Goal: Book appointment/travel/reservation

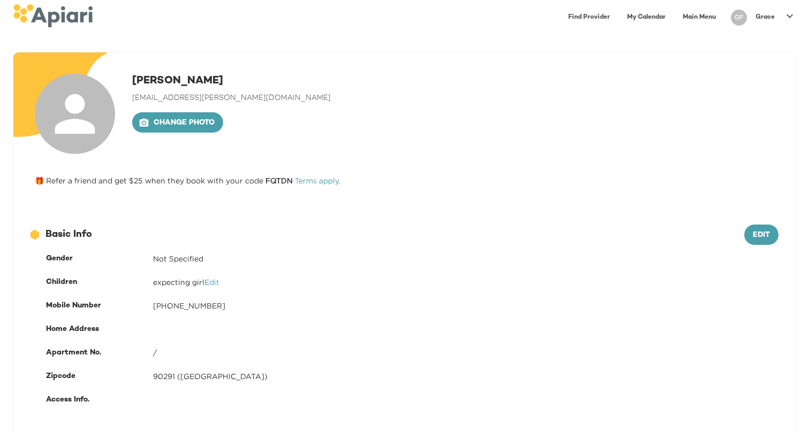
click at [595, 14] on link "Find Provider" at bounding box center [589, 17] width 55 height 22
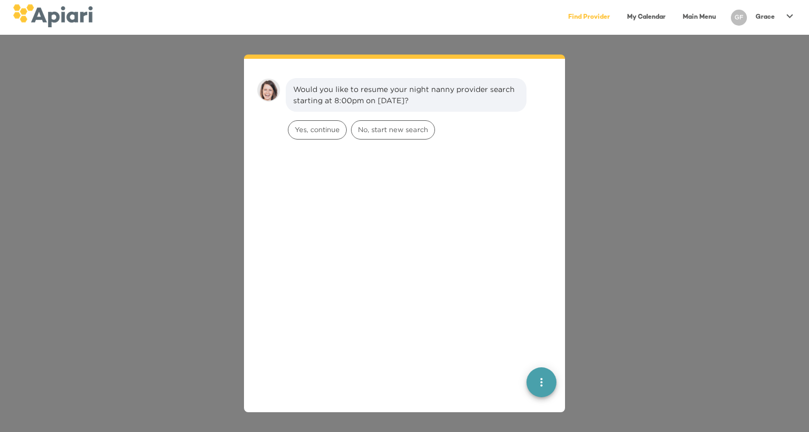
scroll to position [15, 0]
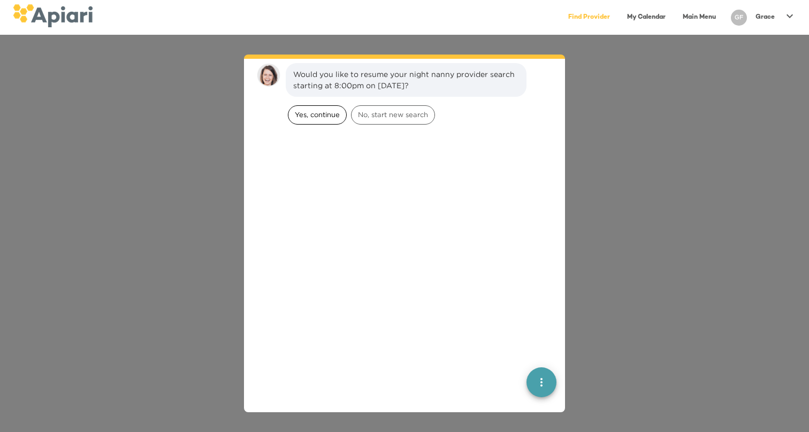
click at [312, 116] on span "Yes, continue" at bounding box center [317, 115] width 58 height 10
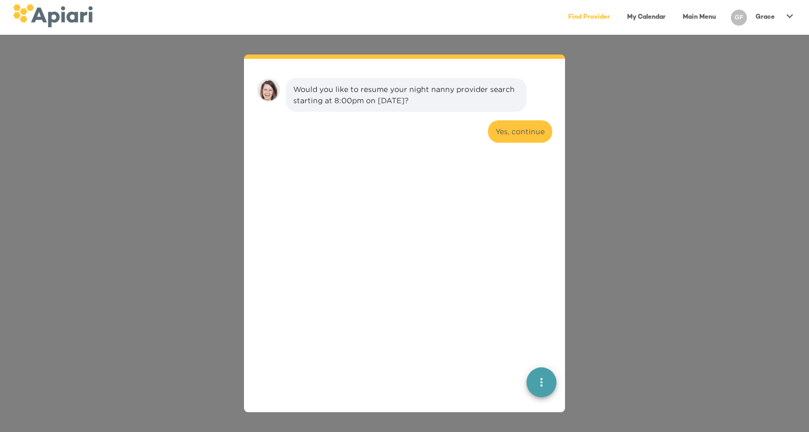
scroll to position [0, 0]
click at [541, 376] on icon "quick menu" at bounding box center [541, 382] width 13 height 13
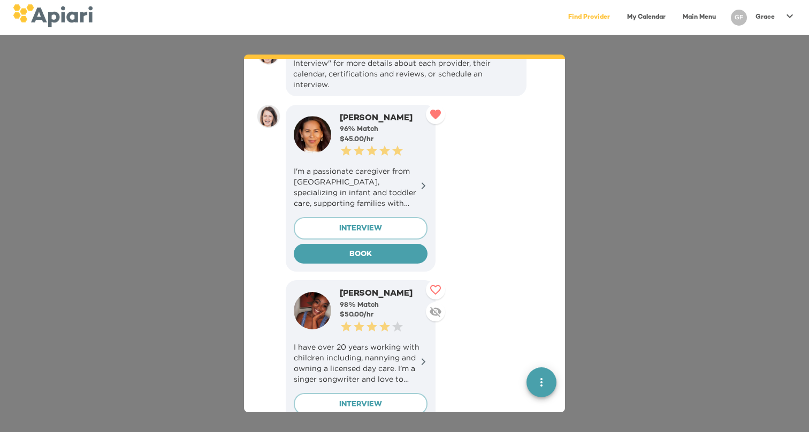
scroll to position [120, 0]
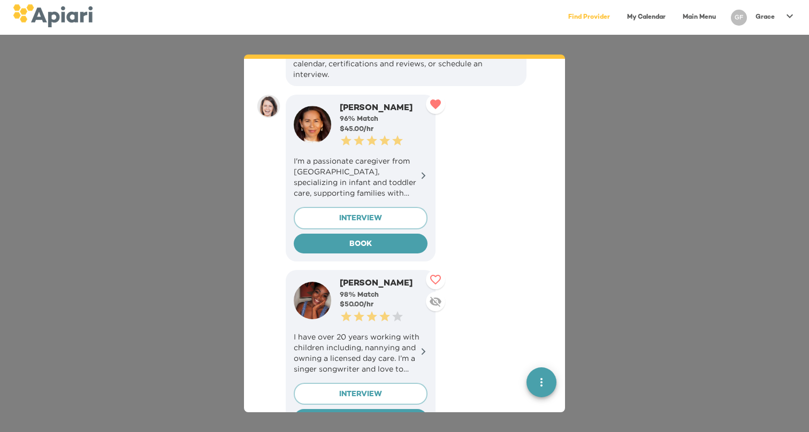
click at [424, 172] on icon at bounding box center [424, 175] width 4 height 7
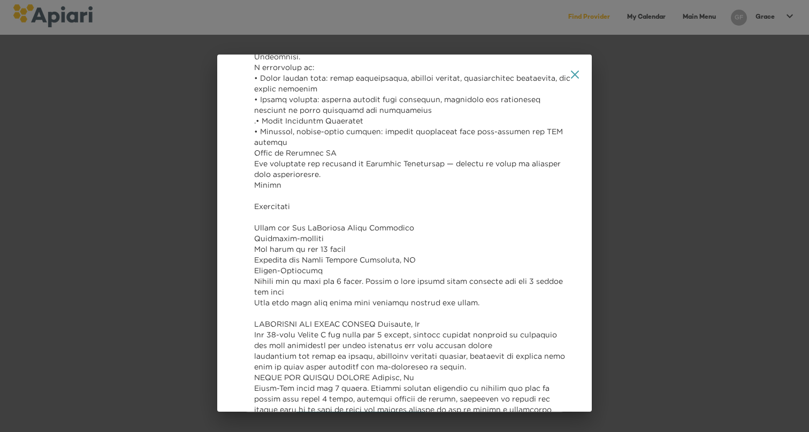
scroll to position [322, 0]
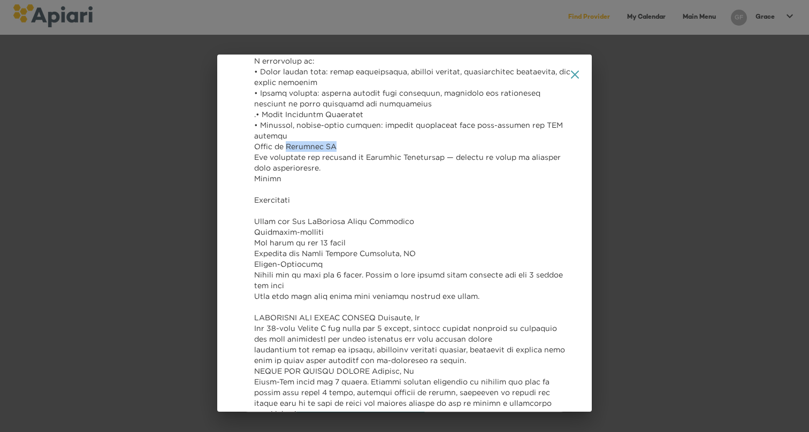
drag, startPoint x: 290, startPoint y: 220, endPoint x: 341, endPoint y: 221, distance: 50.8
copy p "Montrose [GEOGRAPHIC_DATA]"
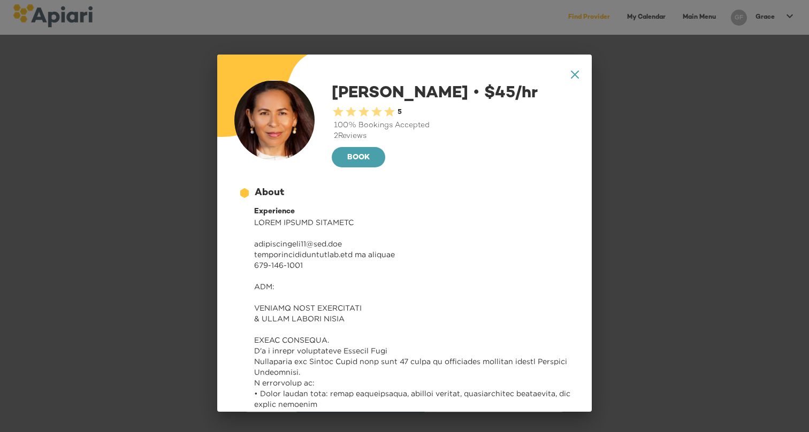
scroll to position [0, 0]
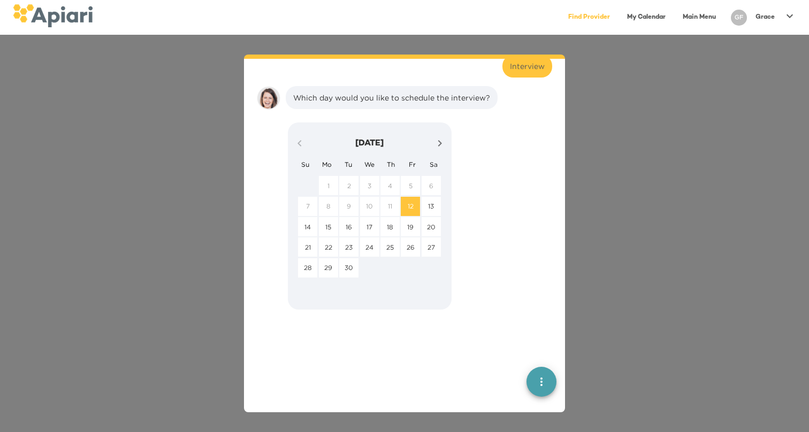
scroll to position [805, 0]
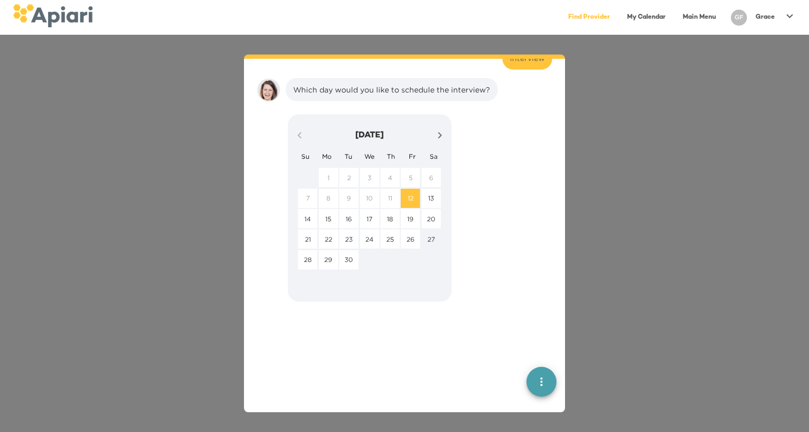
click at [432, 235] on p "27" at bounding box center [430, 239] width 7 height 9
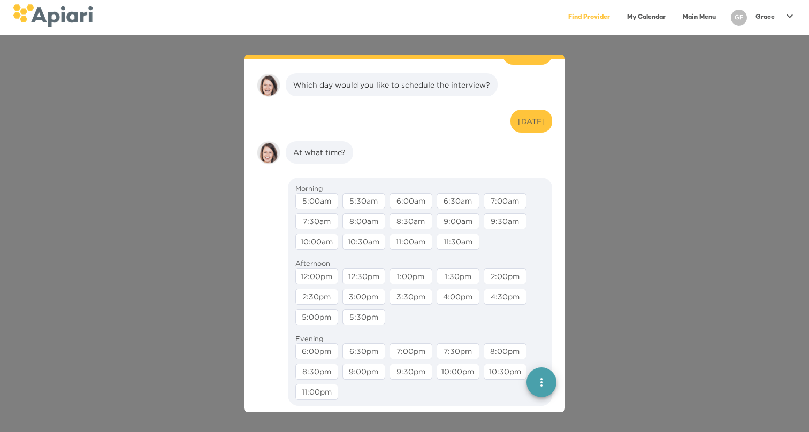
scroll to position [815, 0]
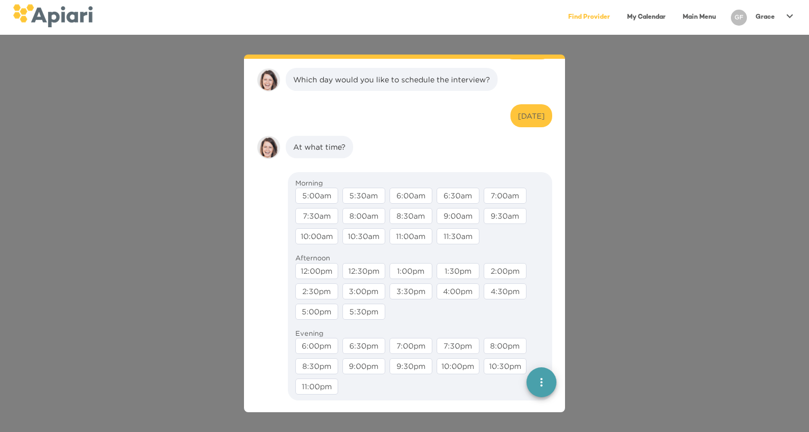
click at [318, 263] on div "12:00pm" at bounding box center [316, 271] width 43 height 16
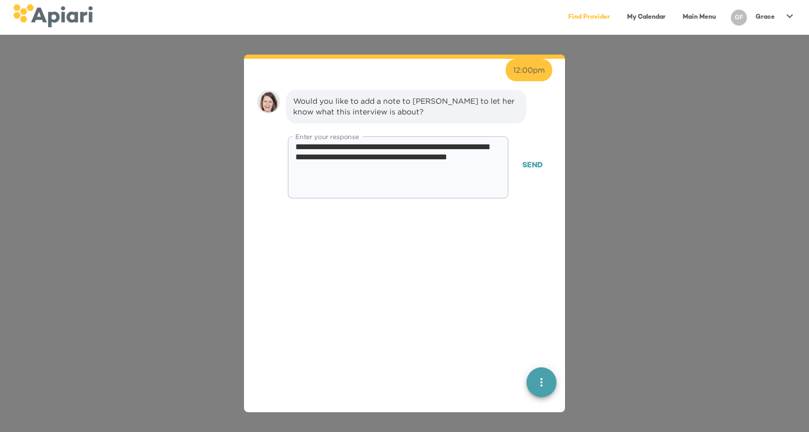
scroll to position [920, 0]
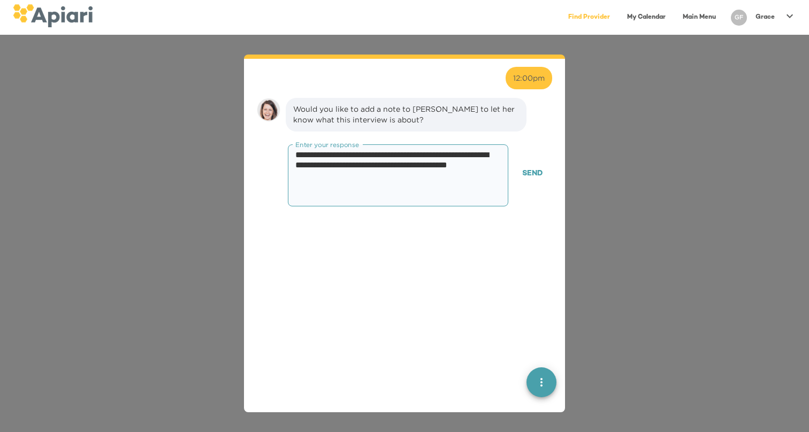
drag, startPoint x: 297, startPoint y: 143, endPoint x: 384, endPoint y: 171, distance: 90.5
click at [384, 172] on textarea "**********" at bounding box center [397, 175] width 205 height 51
drag, startPoint x: 339, startPoint y: 139, endPoint x: 423, endPoint y: 139, distance: 83.5
click at [423, 150] on textarea "**********" at bounding box center [397, 175] width 205 height 51
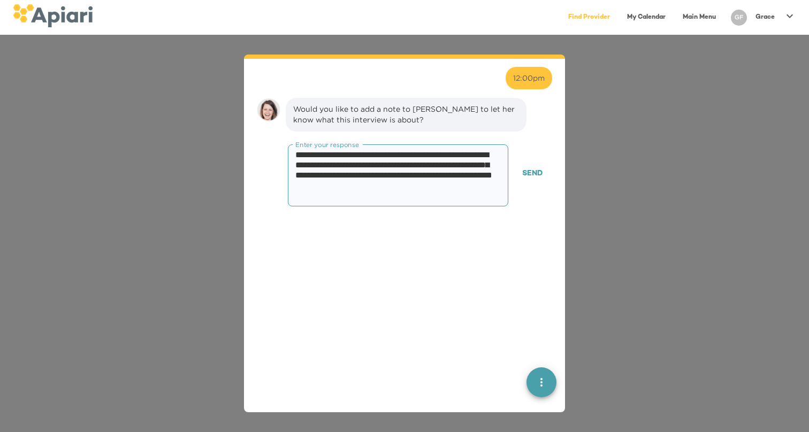
type textarea "**********"
click at [534, 167] on span "Send" at bounding box center [532, 173] width 20 height 13
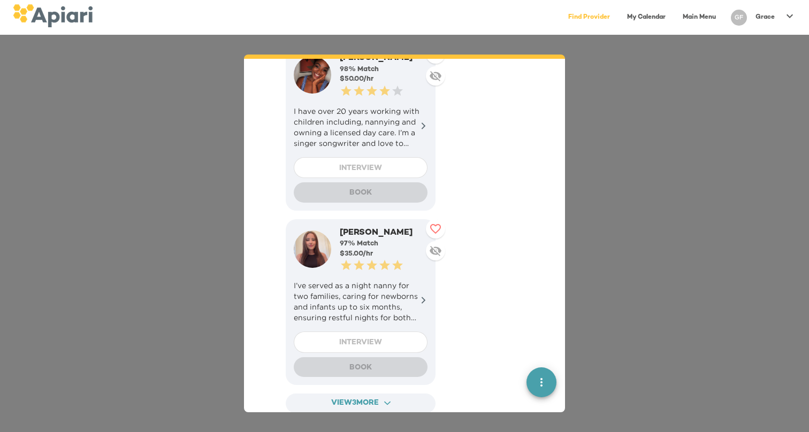
scroll to position [348, 0]
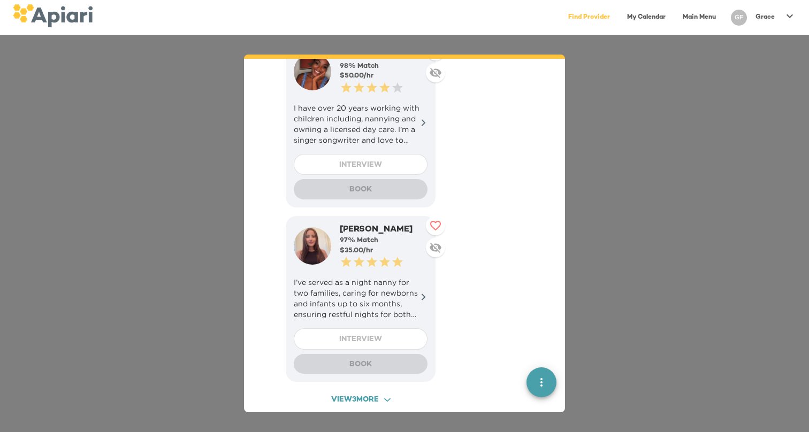
click at [386, 397] on icon "ACAF9A9D-F959-4453-8A96-698DF63F3F06 Created with sketchtool." at bounding box center [387, 400] width 6 height 6
click at [386, 399] on div "[PERSON_NAME]" at bounding box center [384, 405] width 88 height 12
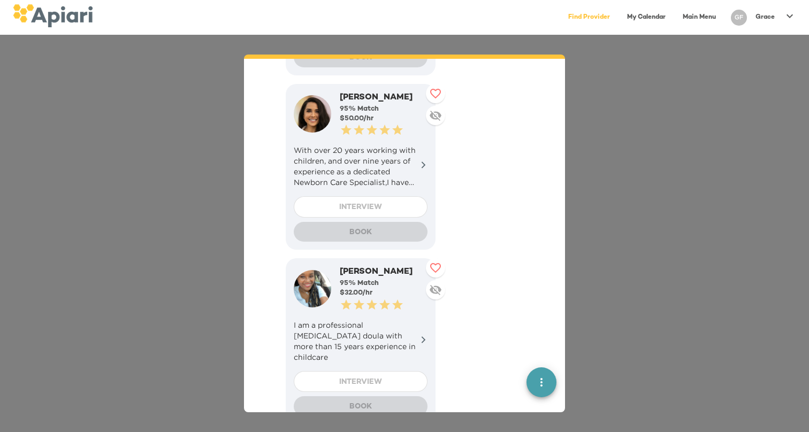
scroll to position [830, 0]
click at [418, 319] on p "I am a professional [MEDICAL_DATA] doula with more than 15 years experience in …" at bounding box center [361, 340] width 134 height 43
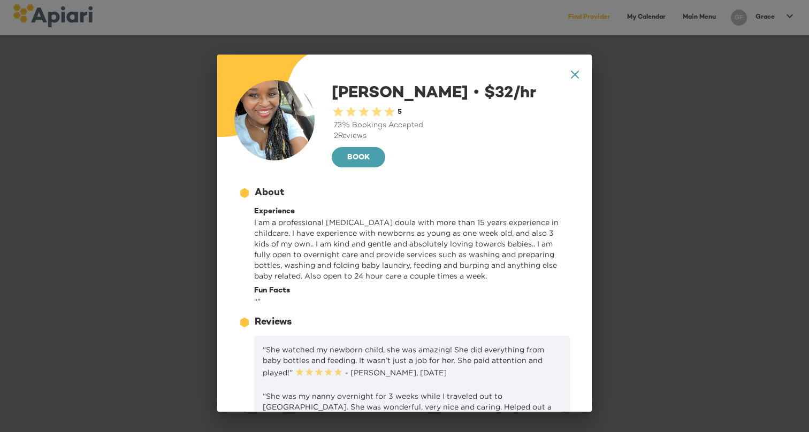
scroll to position [0, 0]
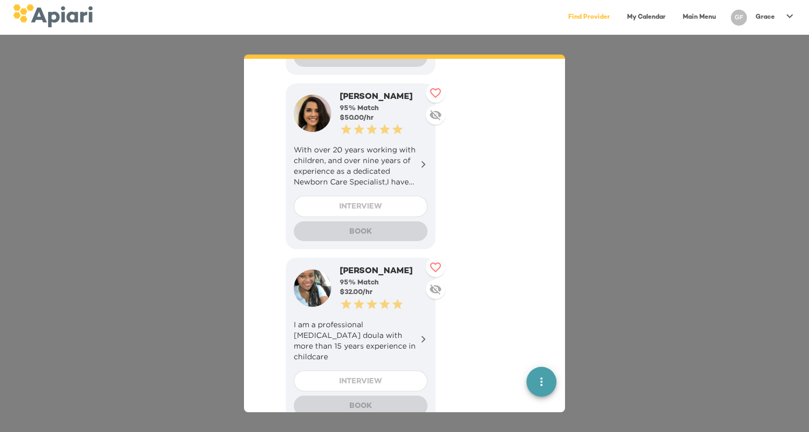
scroll to position [1675, 0]
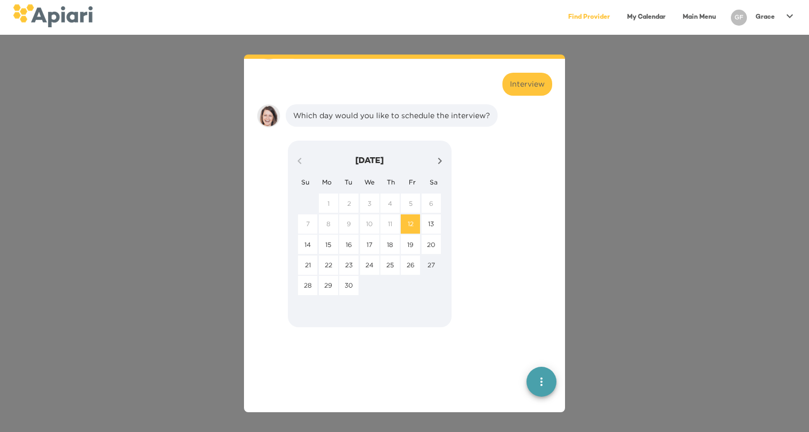
click at [434, 261] on p "27" at bounding box center [430, 265] width 7 height 9
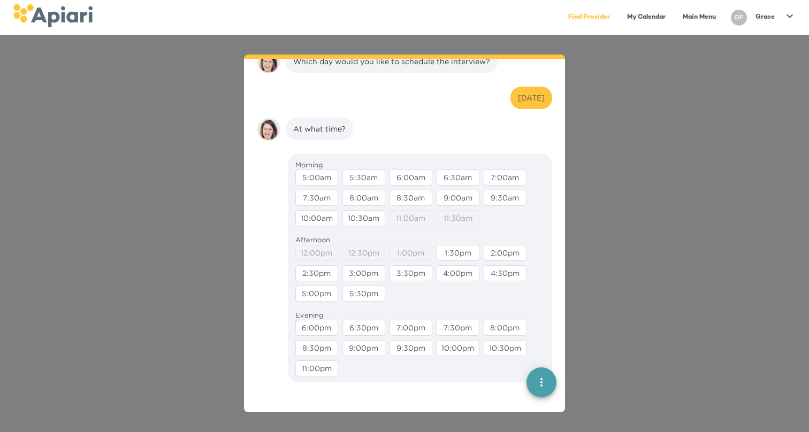
scroll to position [1730, 0]
click at [366, 209] on div "10:30am" at bounding box center [363, 217] width 43 height 16
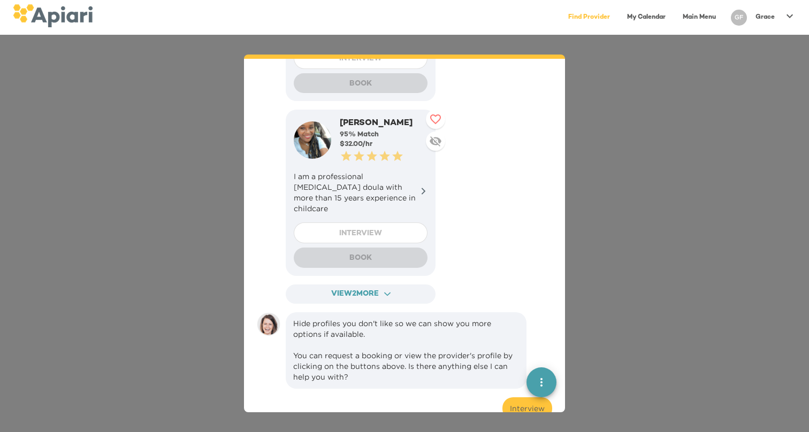
scroll to position [973, 0]
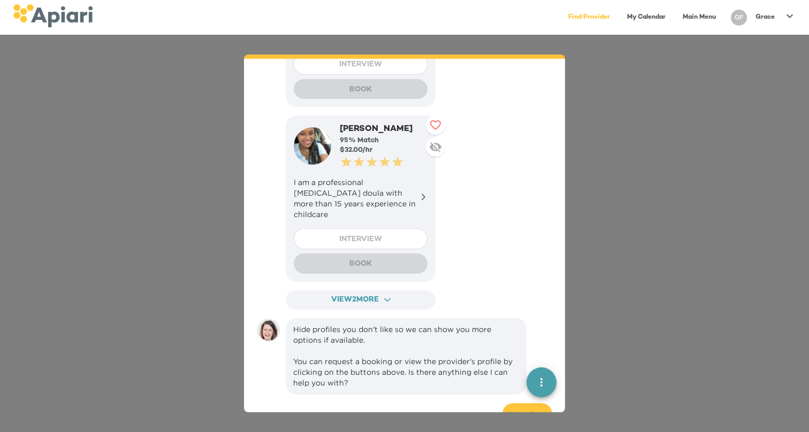
click at [365, 228] on div "INTERVIEW" at bounding box center [361, 238] width 134 height 21
click at [393, 124] on div "[PERSON_NAME]" at bounding box center [384, 130] width 88 height 12
click at [444, 116] on button at bounding box center [435, 125] width 19 height 19
click at [594, 403] on div "Would you like to resume your night nanny provider search starting at 8:00pm on…" at bounding box center [404, 234] width 809 height 398
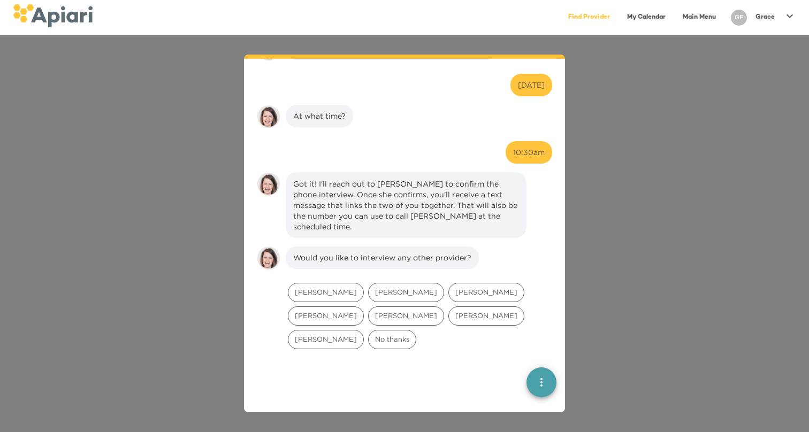
scroll to position [1743, 0]
click at [444, 305] on div "[PERSON_NAME]" at bounding box center [406, 314] width 76 height 19
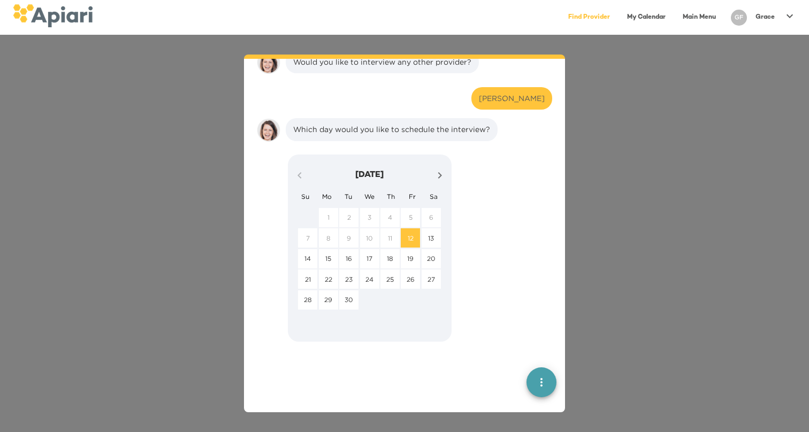
scroll to position [1941, 0]
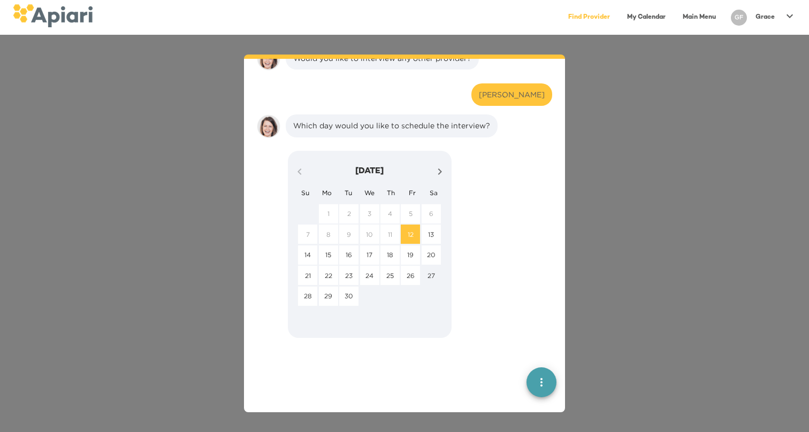
click at [433, 271] on p "27" at bounding box center [430, 275] width 7 height 9
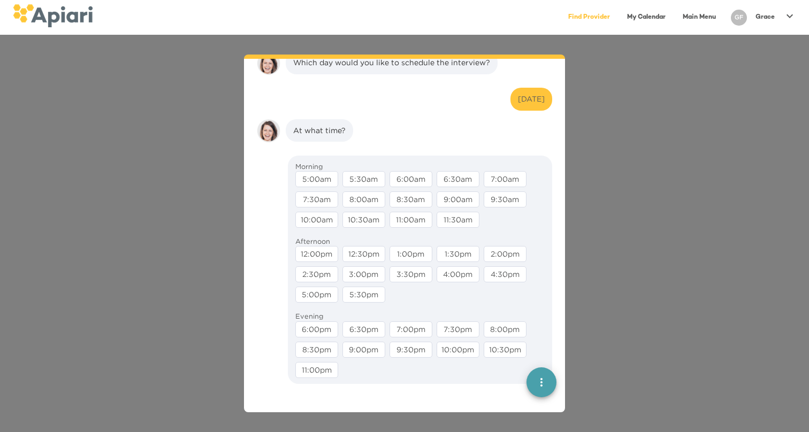
scroll to position [2008, 0]
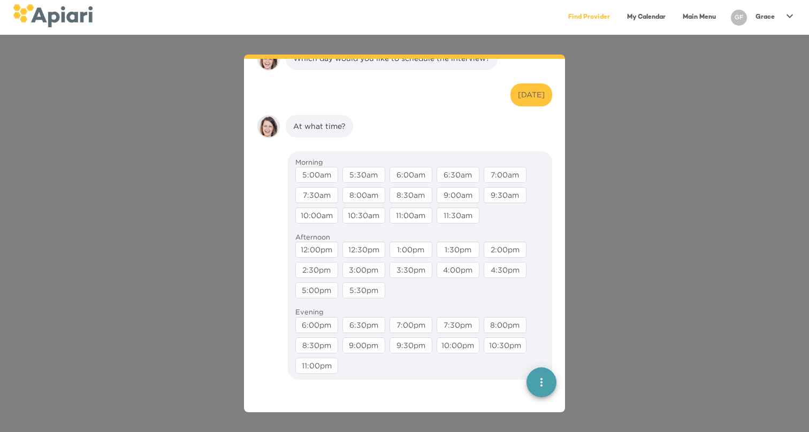
click at [365, 242] on div "12:30pm" at bounding box center [363, 250] width 43 height 16
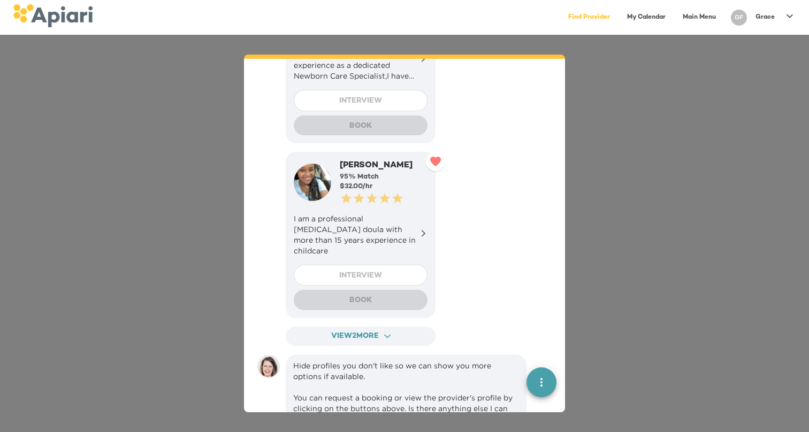
scroll to position [943, 0]
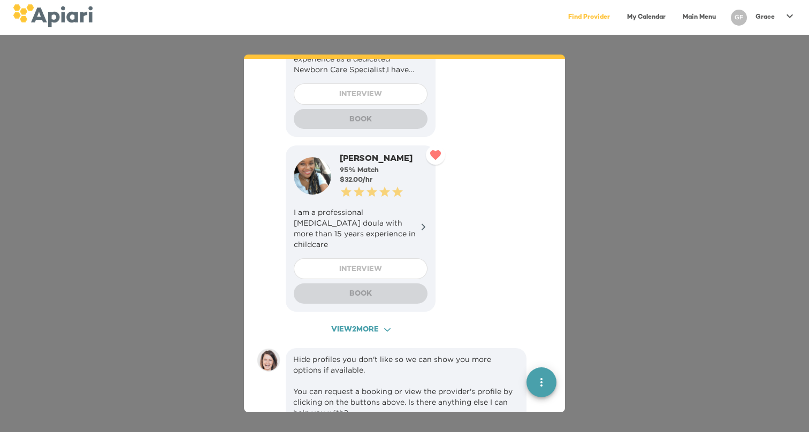
click at [375, 324] on span "View 2 more ACAF9A9D-F959-4453-8A96-698DF63F3F06 Created with sketchtool." at bounding box center [360, 330] width 131 height 13
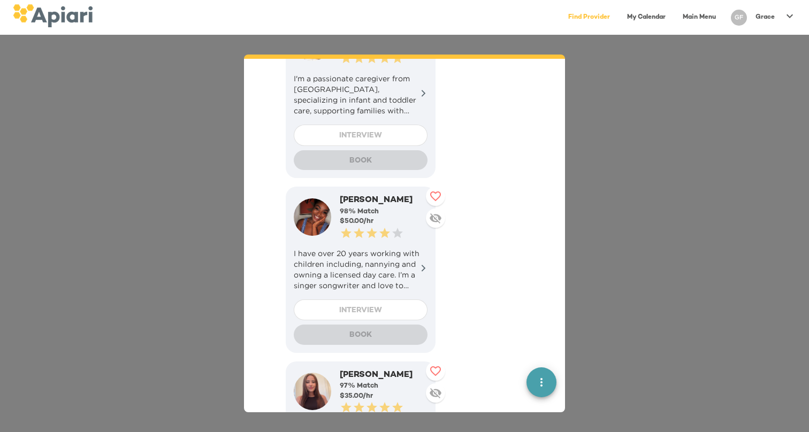
scroll to position [202, 0]
click at [377, 251] on p "I have over 20 years working with children including, nannying and owning a lic…" at bounding box center [361, 270] width 134 height 43
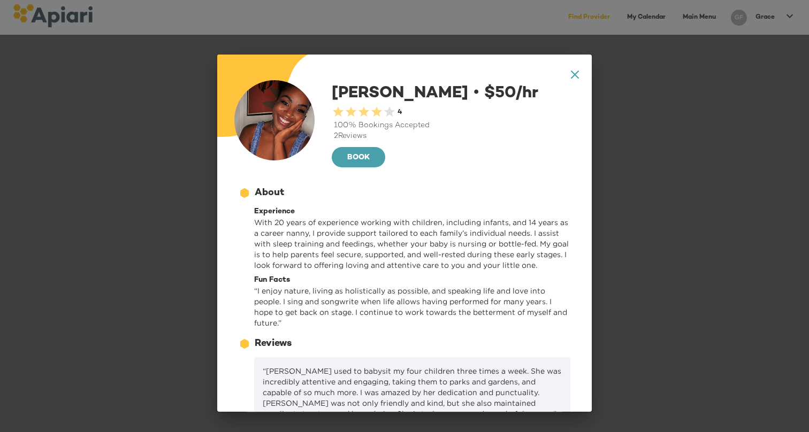
scroll to position [0, 0]
click at [572, 74] on icon "A1D20667-DBDC-461F-895E-AC602C3246CF Created with sketchtool." at bounding box center [575, 75] width 8 height 8
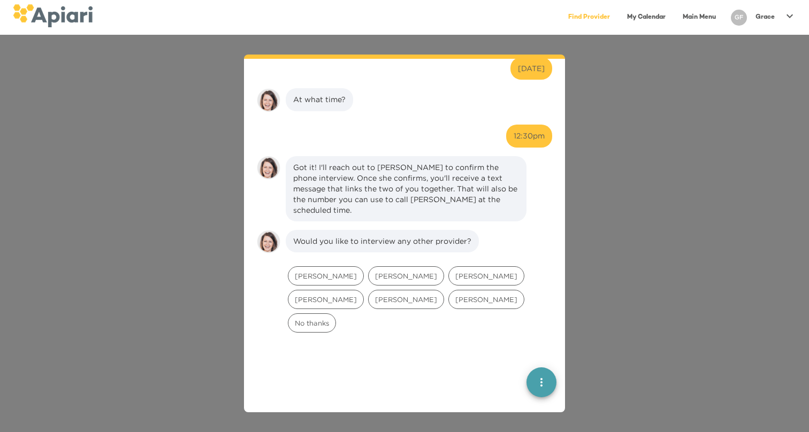
scroll to position [2350, 0]
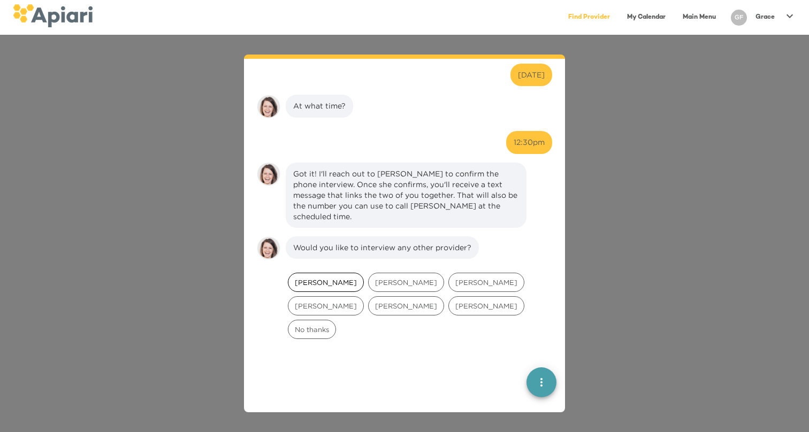
click at [307, 278] on span "[PERSON_NAME]" at bounding box center [325, 283] width 75 height 10
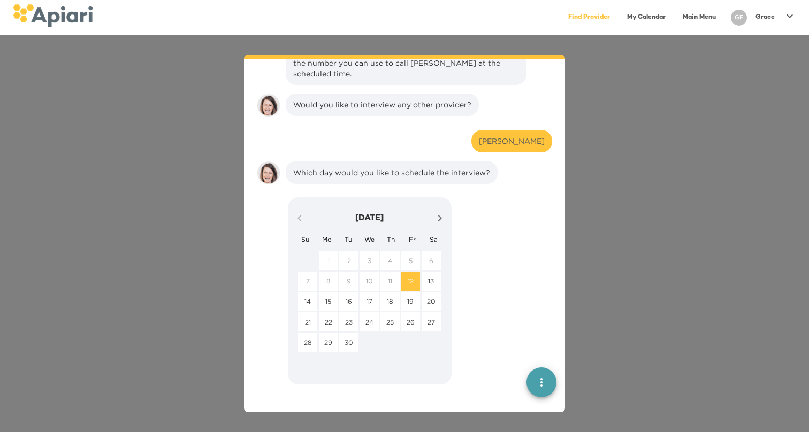
scroll to position [2526, 0]
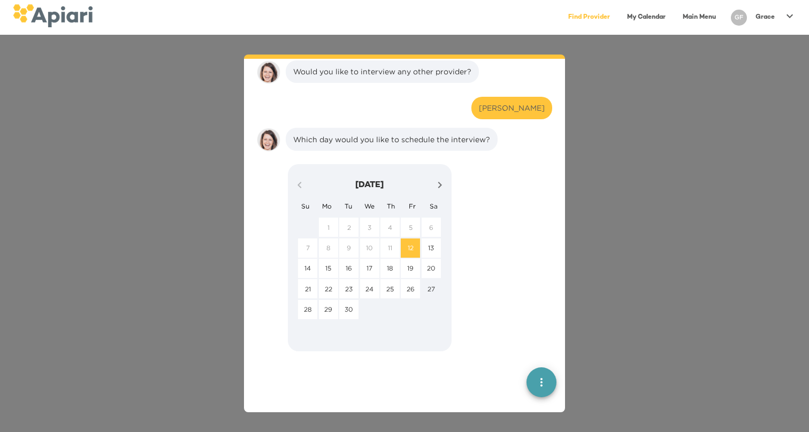
click at [436, 279] on button "27" at bounding box center [431, 288] width 19 height 19
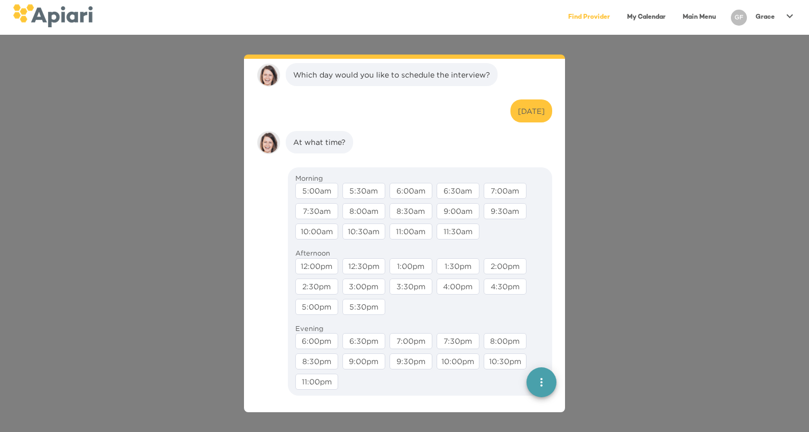
scroll to position [2594, 0]
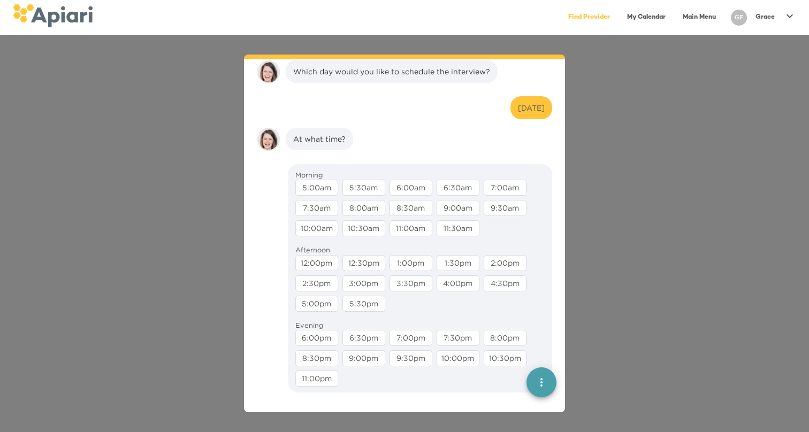
click at [466, 220] on div "11:30am" at bounding box center [458, 228] width 43 height 16
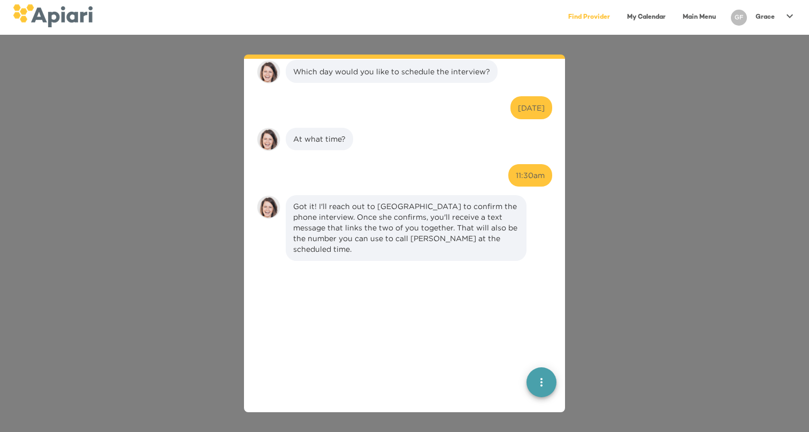
scroll to position [2661, 0]
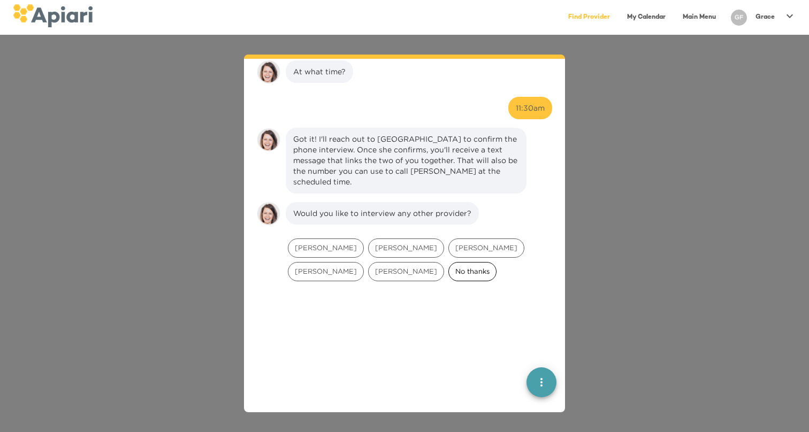
click at [449, 266] on span "No thanks" at bounding box center [472, 271] width 47 height 10
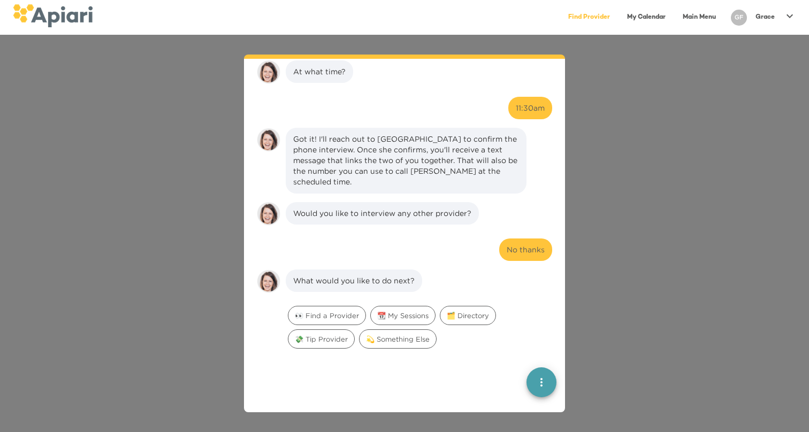
scroll to position [2792, 0]
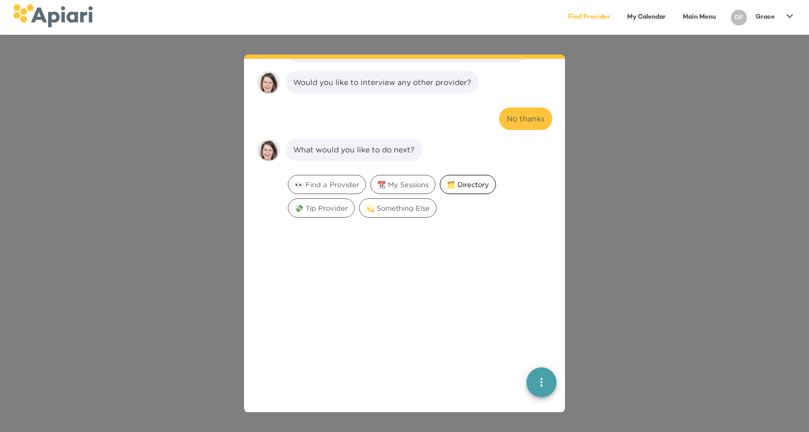
click at [451, 180] on span "🗂️ Directory" at bounding box center [467, 185] width 55 height 10
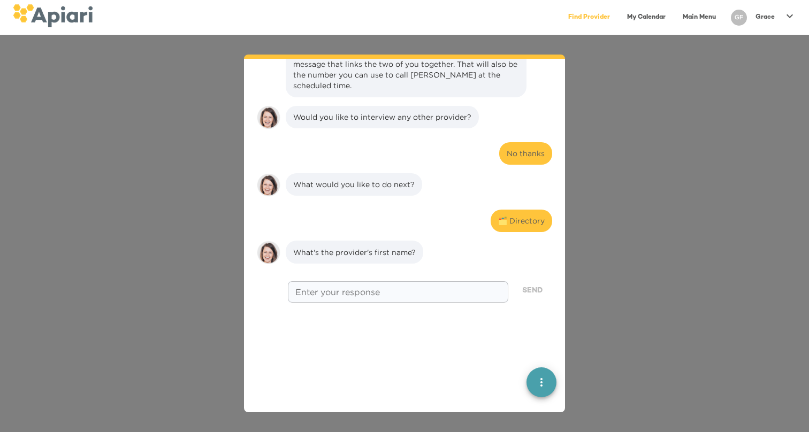
scroll to position [2759, 0]
click at [609, 353] on div "Would you like to resume your night nanny provider search starting at 8:00pm on…" at bounding box center [404, 234] width 809 height 398
click at [729, 18] on div "GF" at bounding box center [739, 17] width 25 height 25
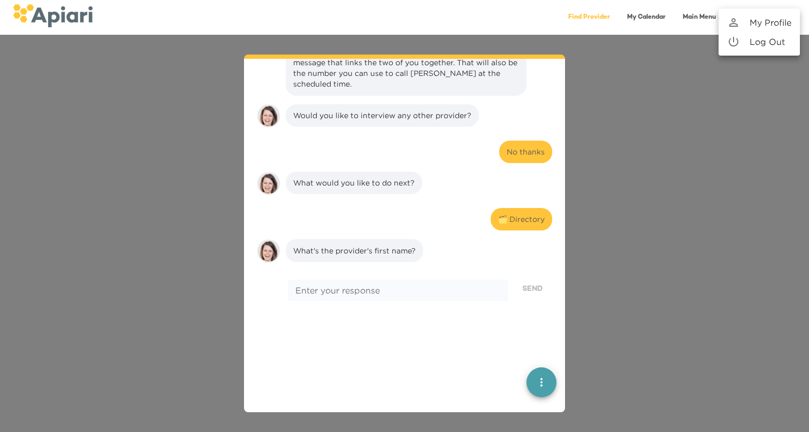
click at [701, 14] on div at bounding box center [404, 216] width 809 height 432
click at [701, 15] on link "Main Menu" at bounding box center [699, 17] width 46 height 22
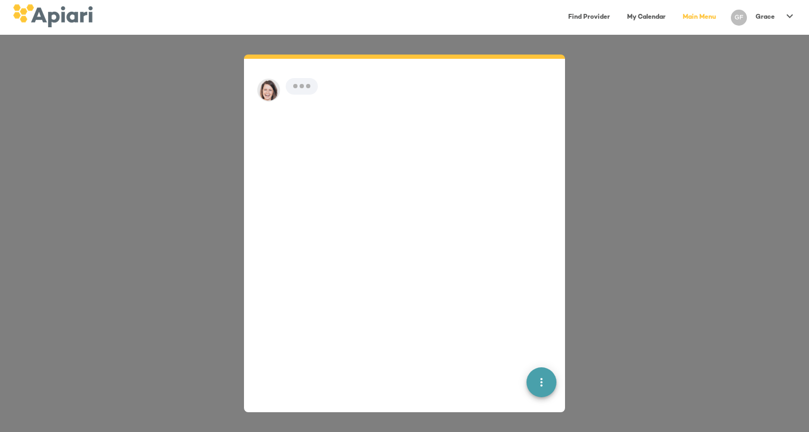
scroll to position [15, 0]
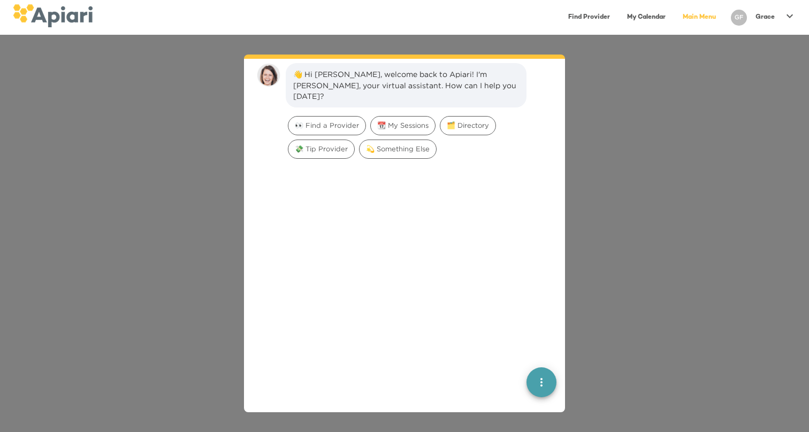
click at [64, 4] on img at bounding box center [53, 15] width 80 height 23
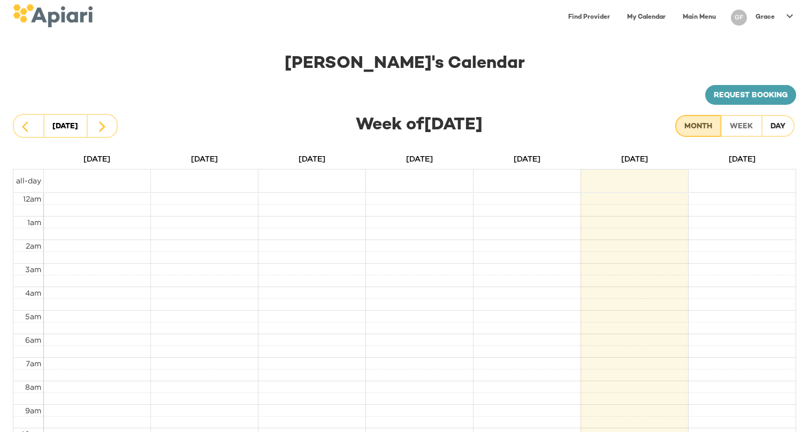
click at [711, 126] on div "Month" at bounding box center [698, 126] width 28 height 13
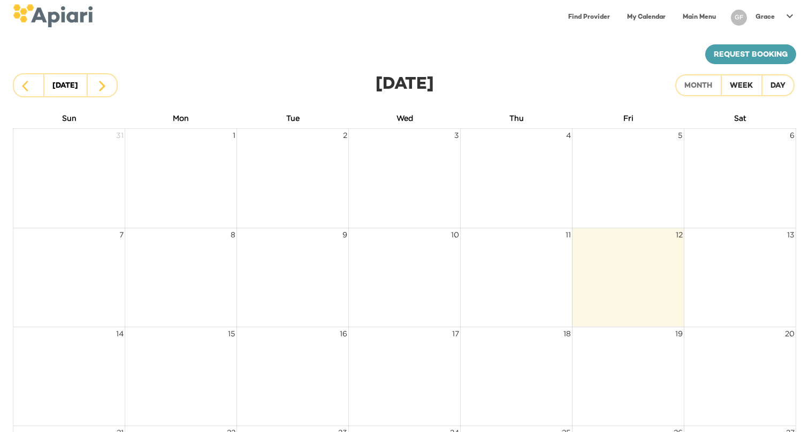
scroll to position [7, 0]
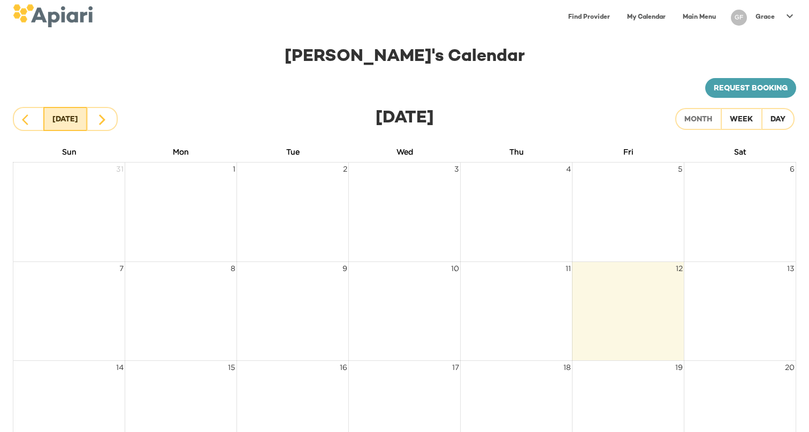
click at [82, 117] on button "Today" at bounding box center [65, 119] width 44 height 24
click at [99, 117] on icon "button" at bounding box center [102, 119] width 13 height 13
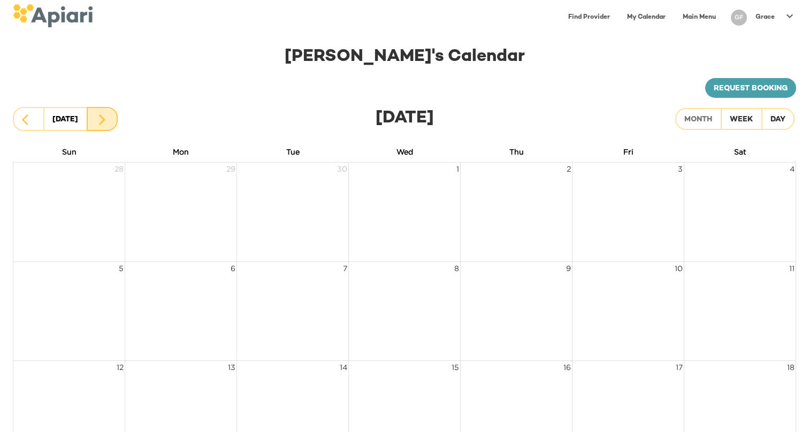
click at [99, 117] on icon "button" at bounding box center [102, 119] width 13 height 13
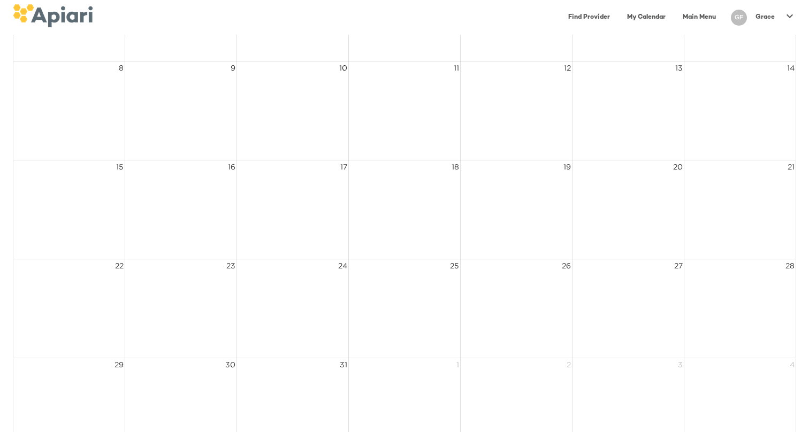
click at [201, 198] on td at bounding box center [181, 210] width 112 height 99
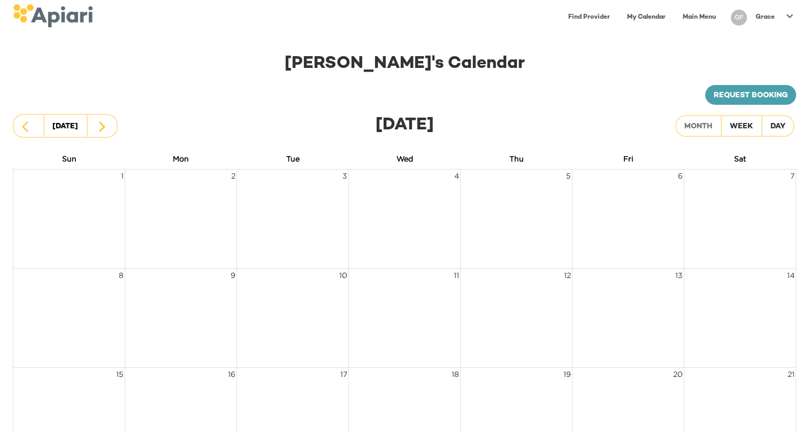
scroll to position [0, 0]
click at [92, 11] on img at bounding box center [53, 15] width 80 height 23
